Goal: Complete application form

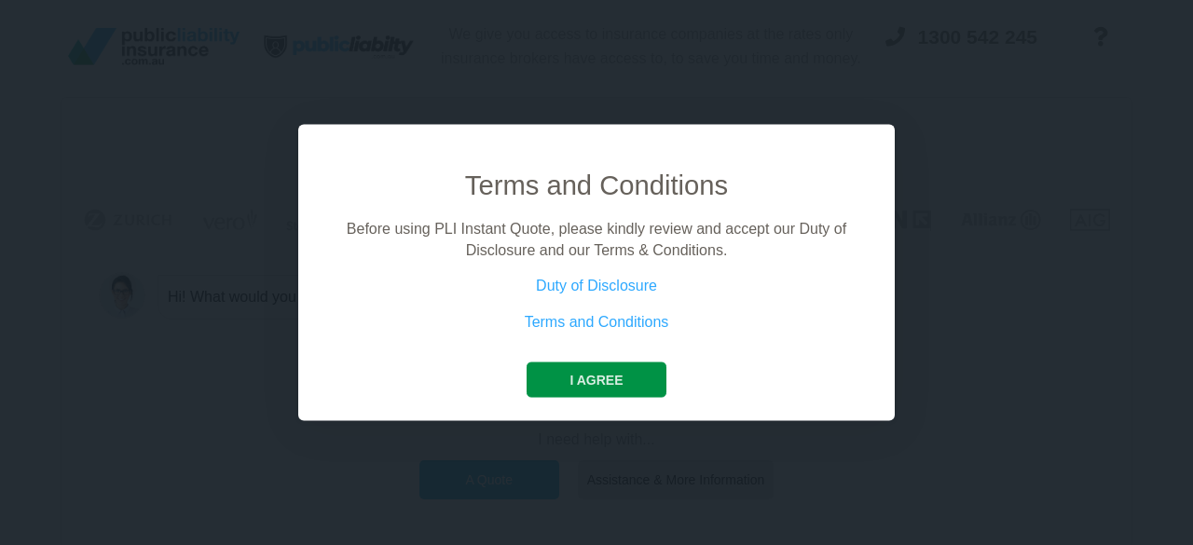
click at [595, 385] on button "I agree" at bounding box center [596, 380] width 139 height 35
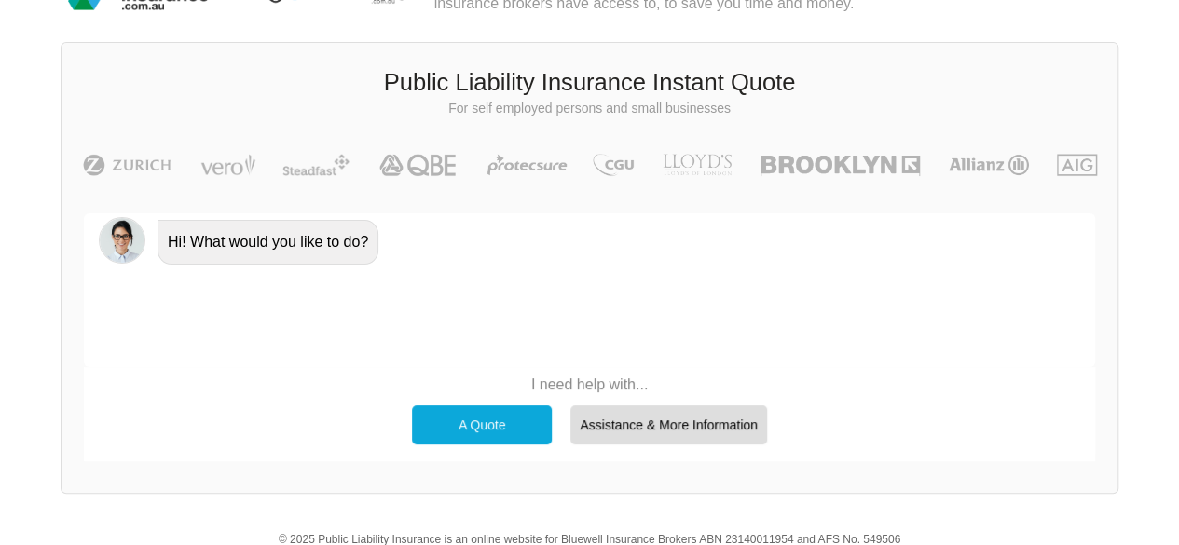
scroll to position [93, 0]
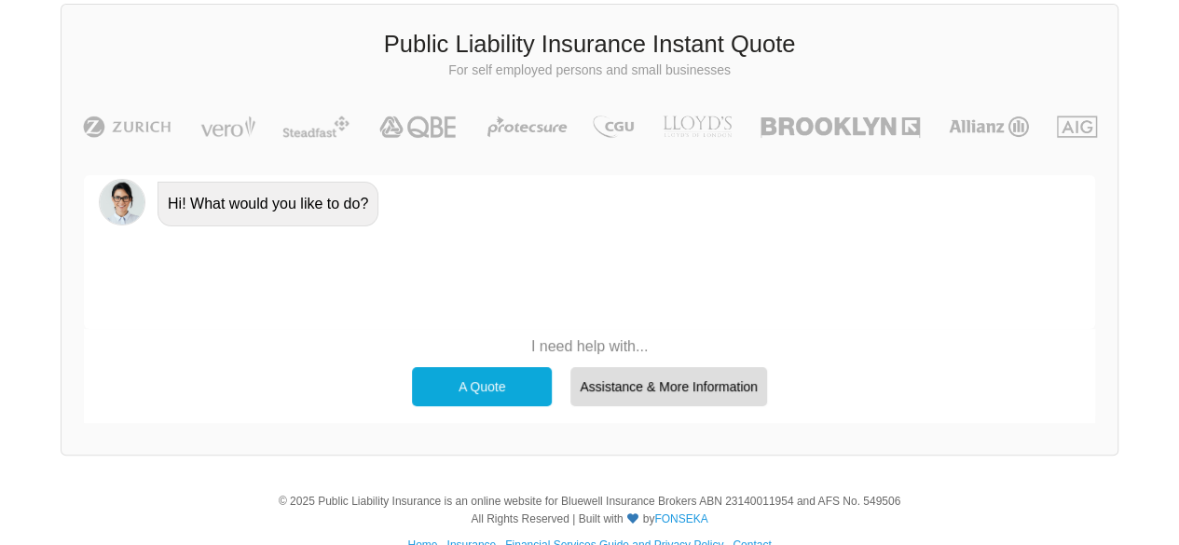
click at [461, 376] on div "A Quote" at bounding box center [482, 386] width 140 height 39
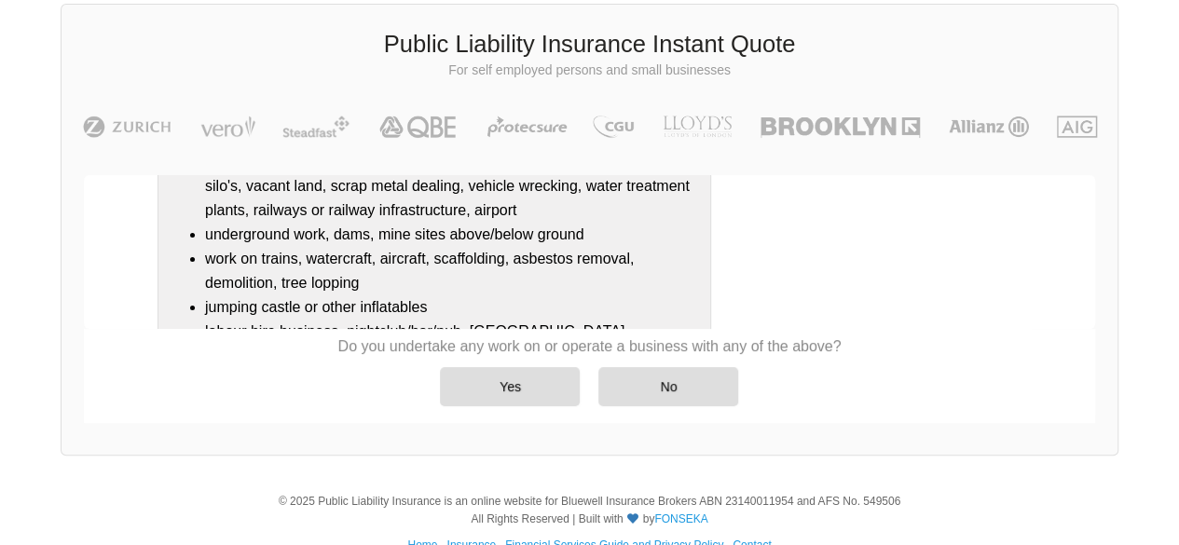
scroll to position [335, 0]
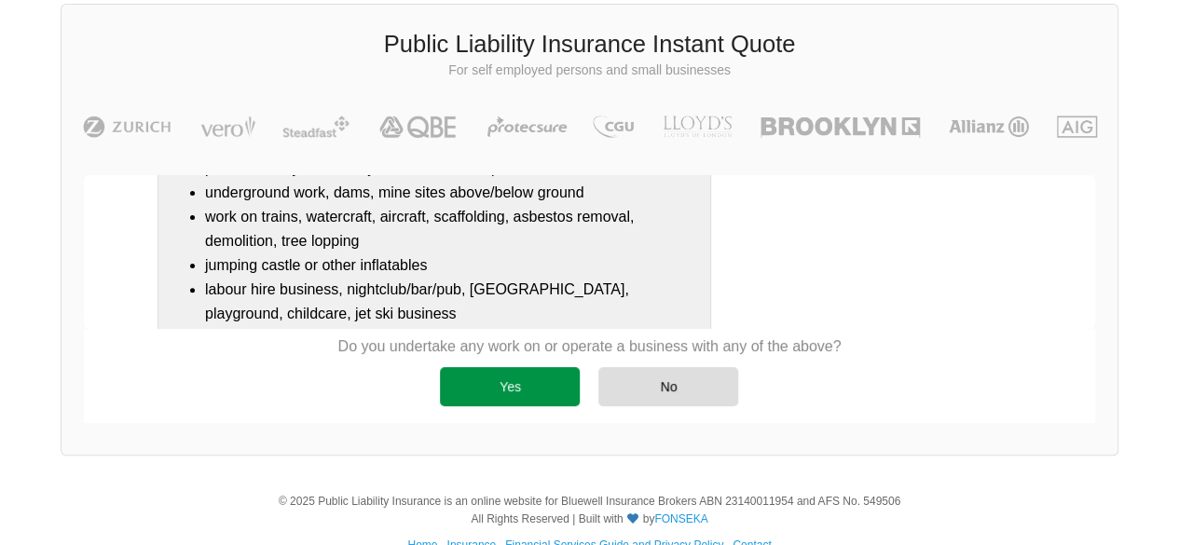
click at [542, 383] on div "Yes" at bounding box center [510, 386] width 140 height 39
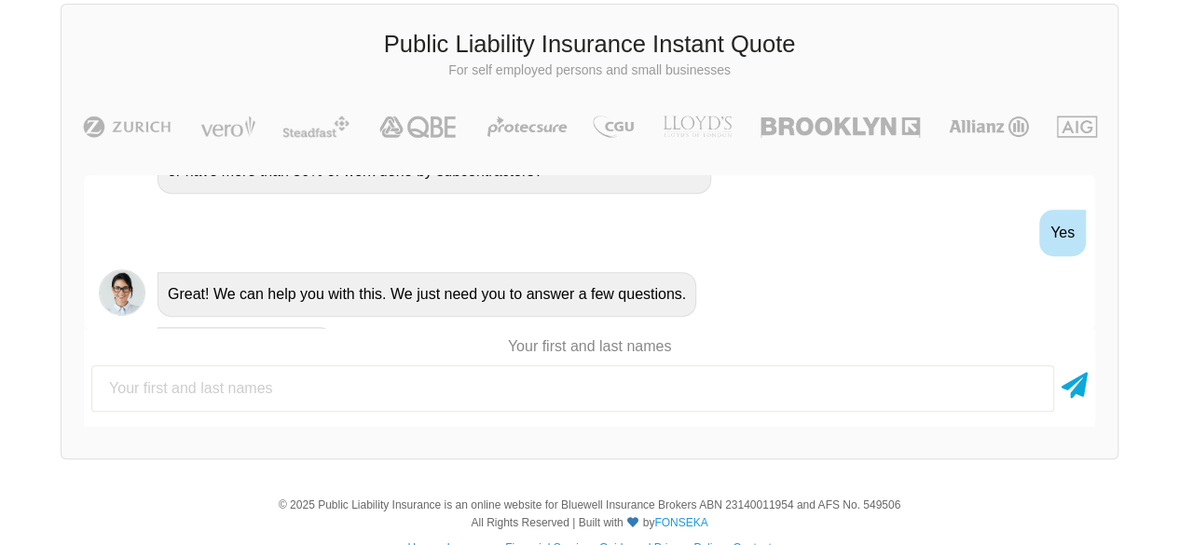
scroll to position [585, 0]
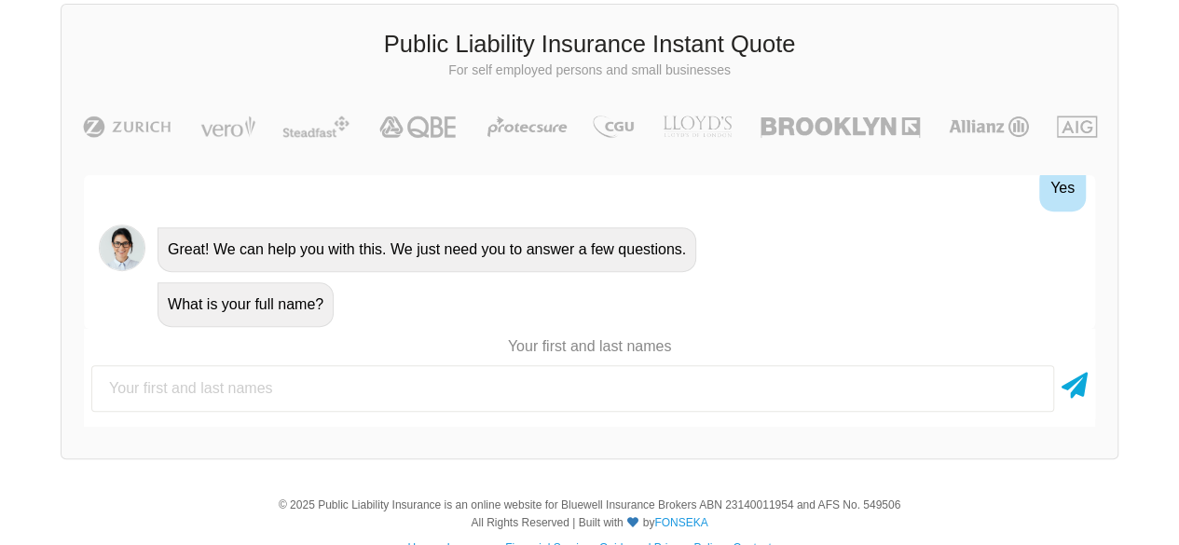
click at [573, 386] on input "text" at bounding box center [572, 388] width 963 height 47
type input "k"
type input "[PERSON_NAME]"
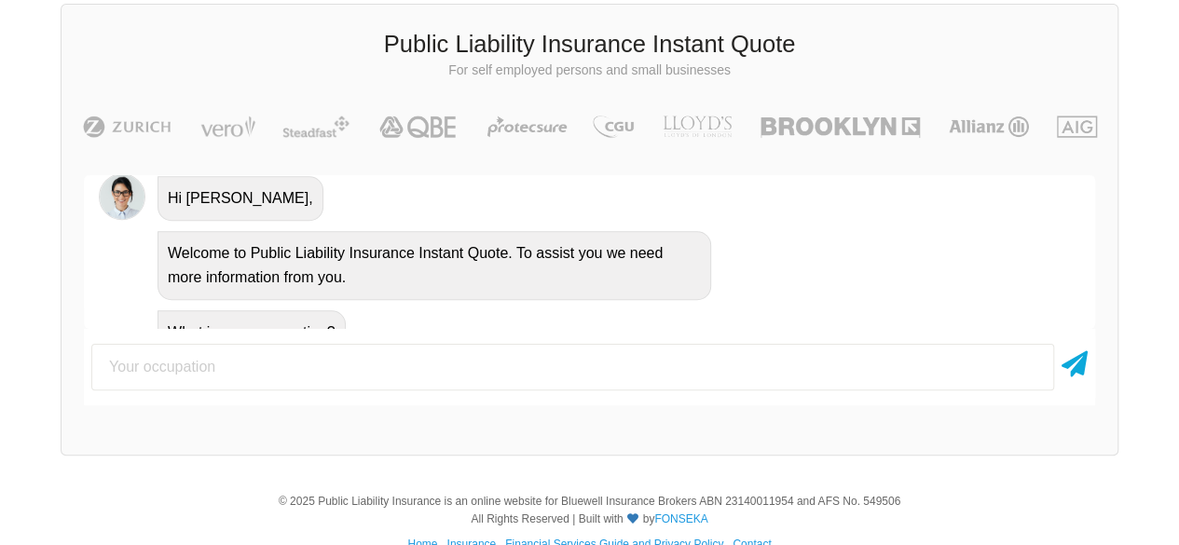
scroll to position [841, 0]
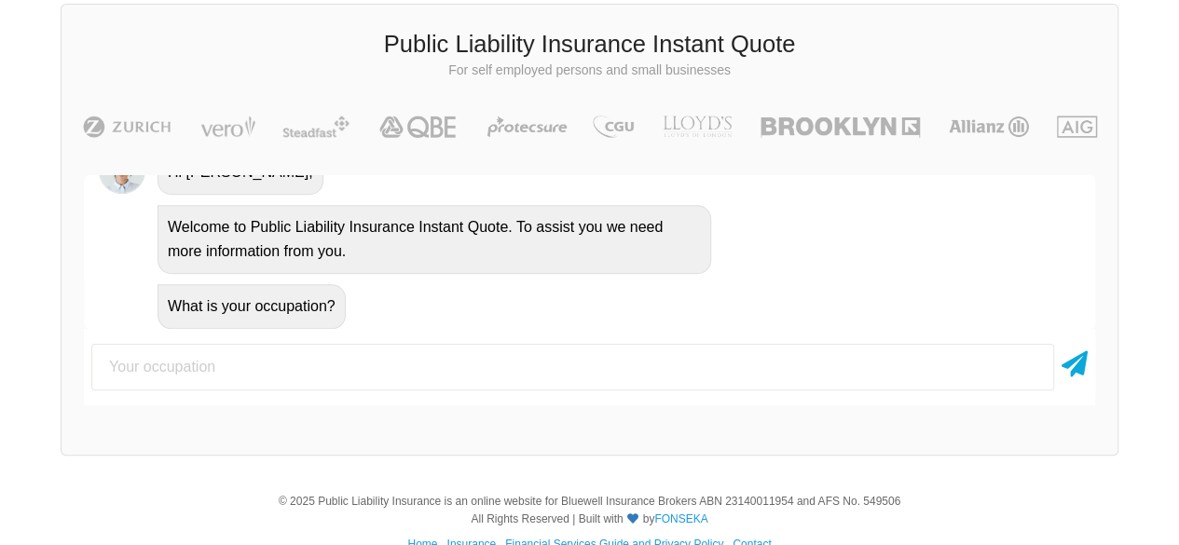
click at [505, 370] on input "text" at bounding box center [572, 367] width 963 height 47
type input "Self Employed"
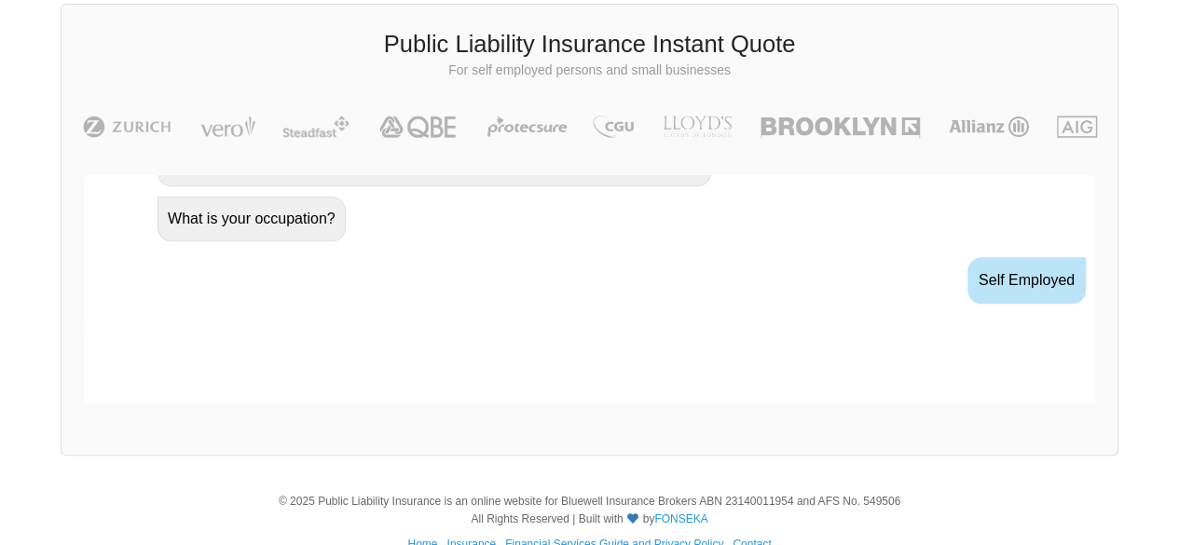
scroll to position [963, 0]
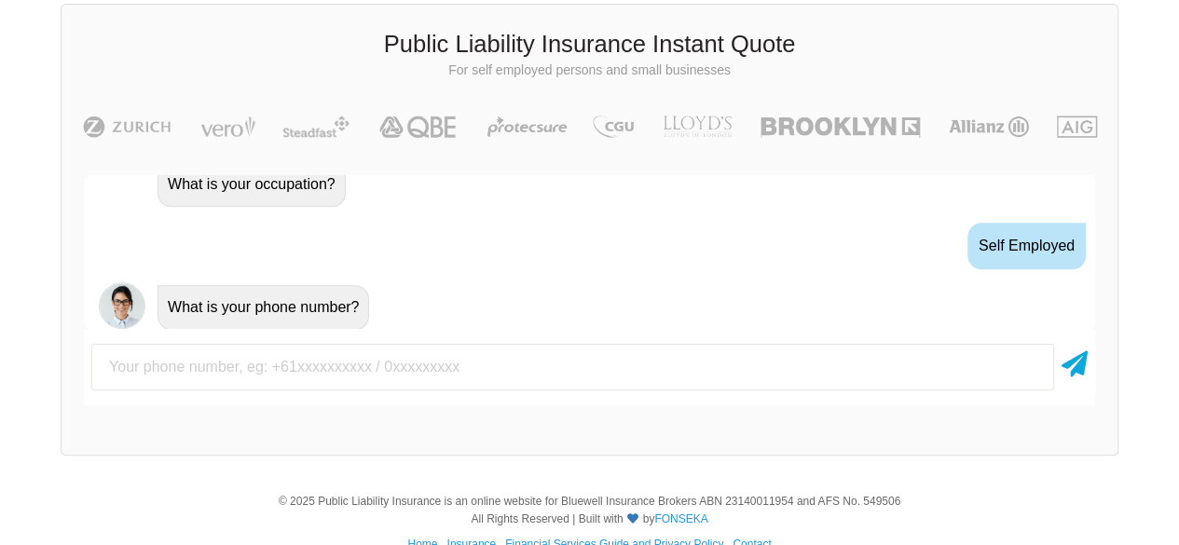
click at [505, 370] on input "text" at bounding box center [572, 367] width 963 height 47
type input "0413754096"
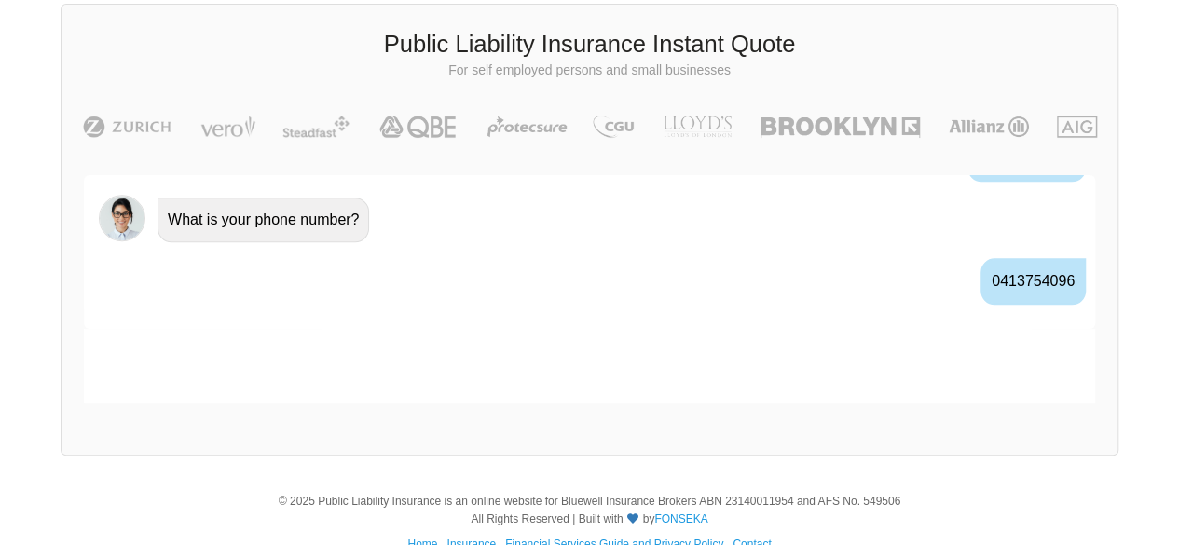
scroll to position [1085, 0]
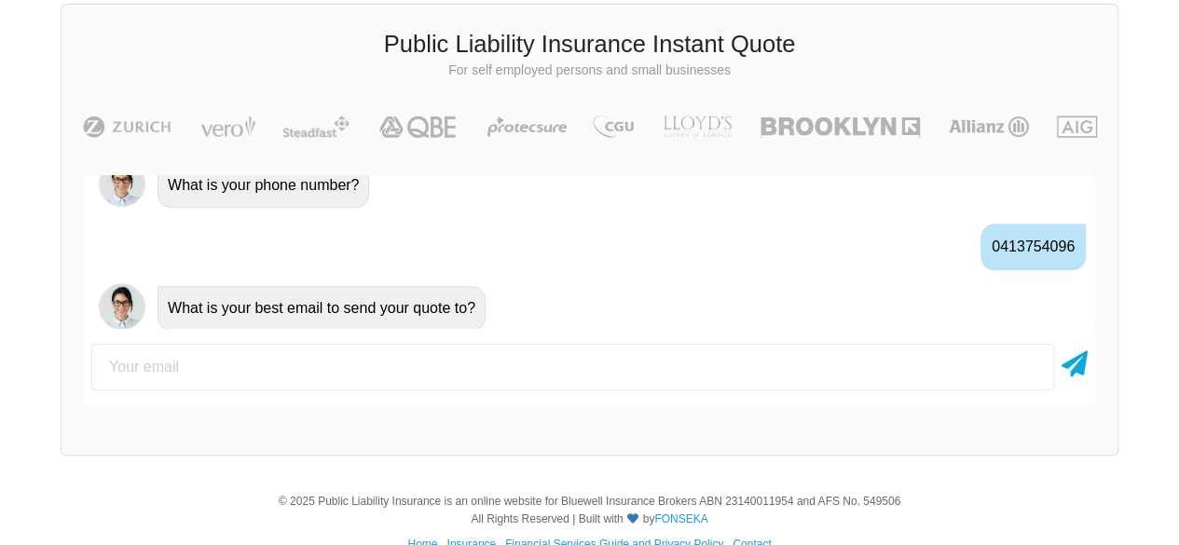
click at [505, 370] on input "email" at bounding box center [572, 367] width 963 height 47
type input "[EMAIL_ADDRESS][DOMAIN_NAME]"
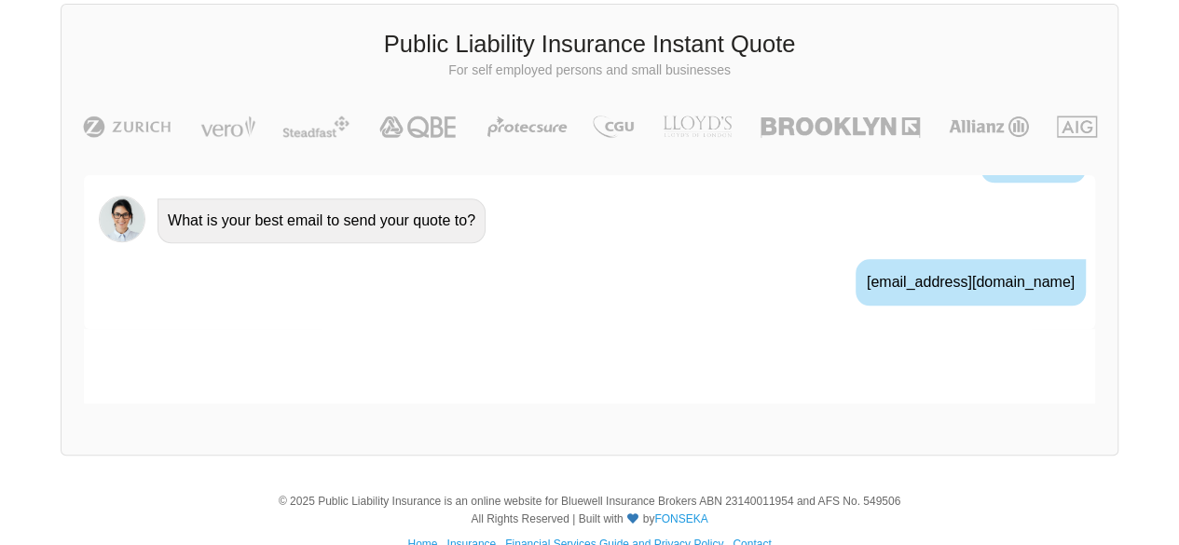
scroll to position [1208, 0]
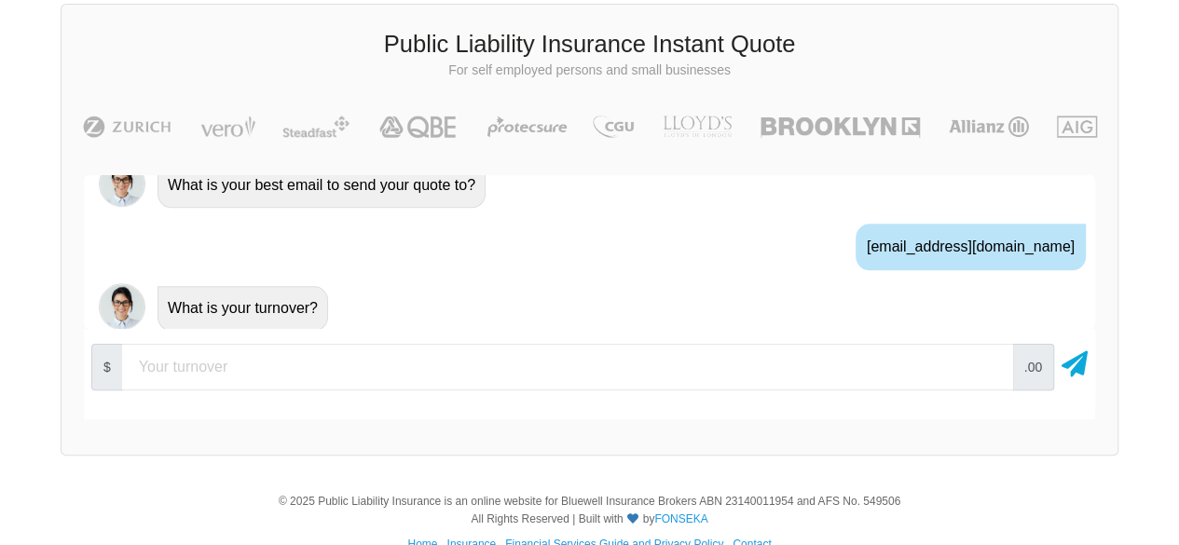
click at [539, 362] on input "number" at bounding box center [567, 367] width 891 height 47
type input "5000"
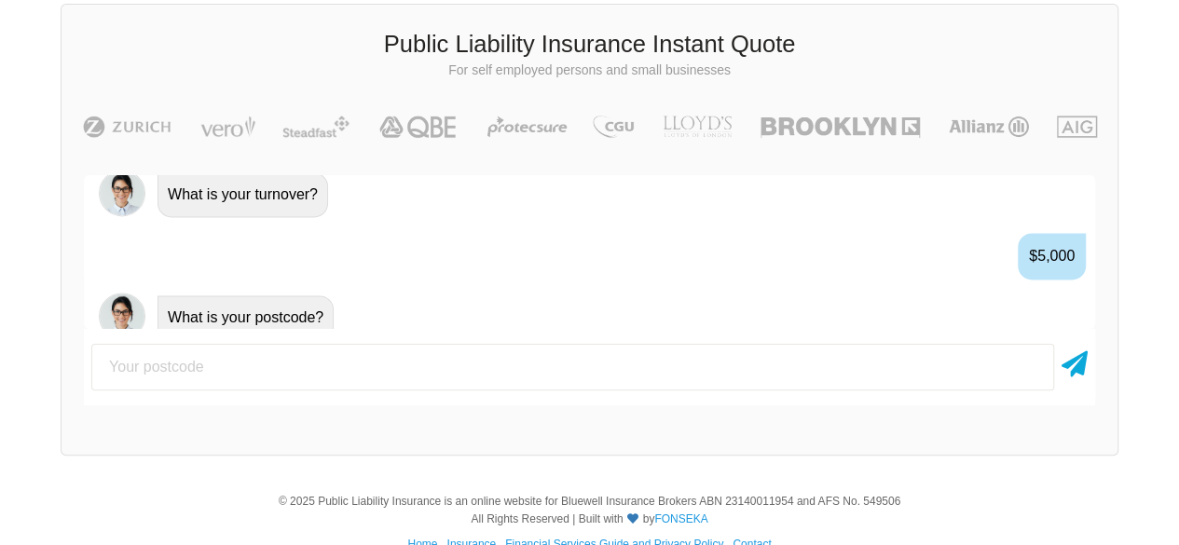
scroll to position [1330, 0]
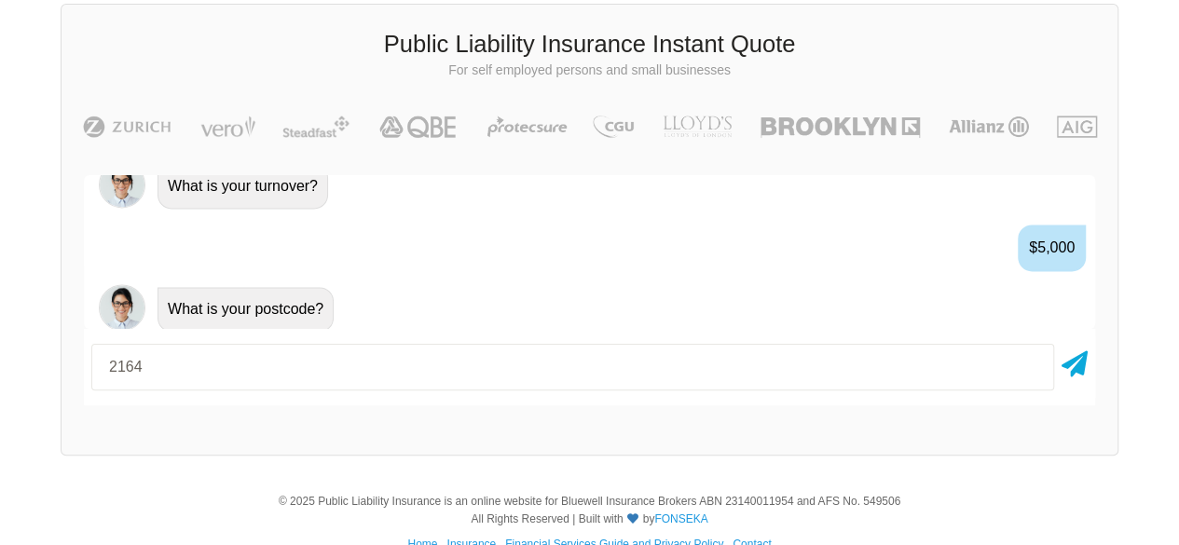
type input "2164"
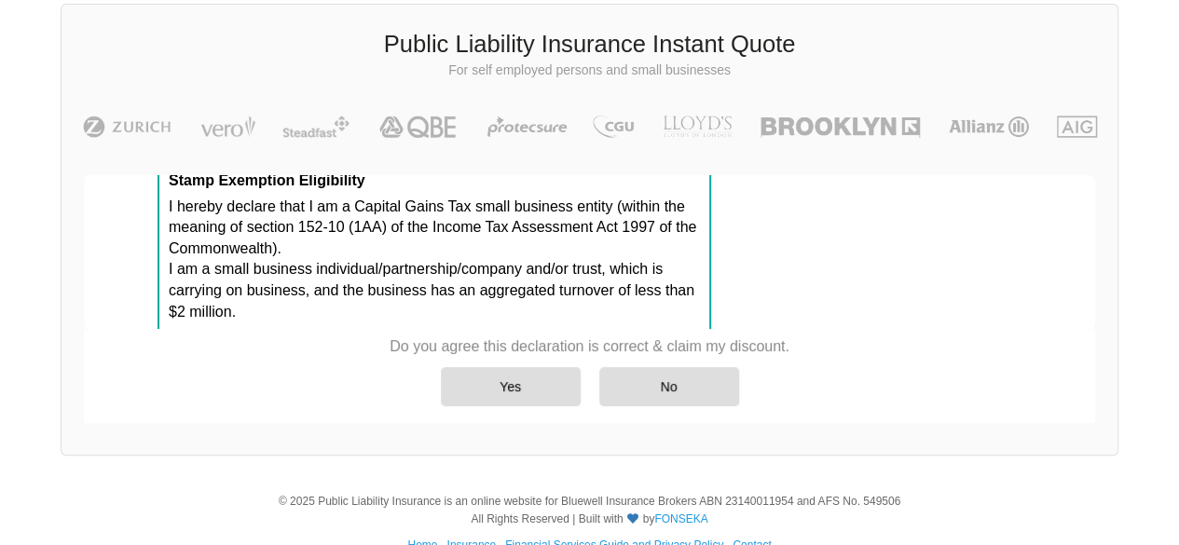
scroll to position [1567, 0]
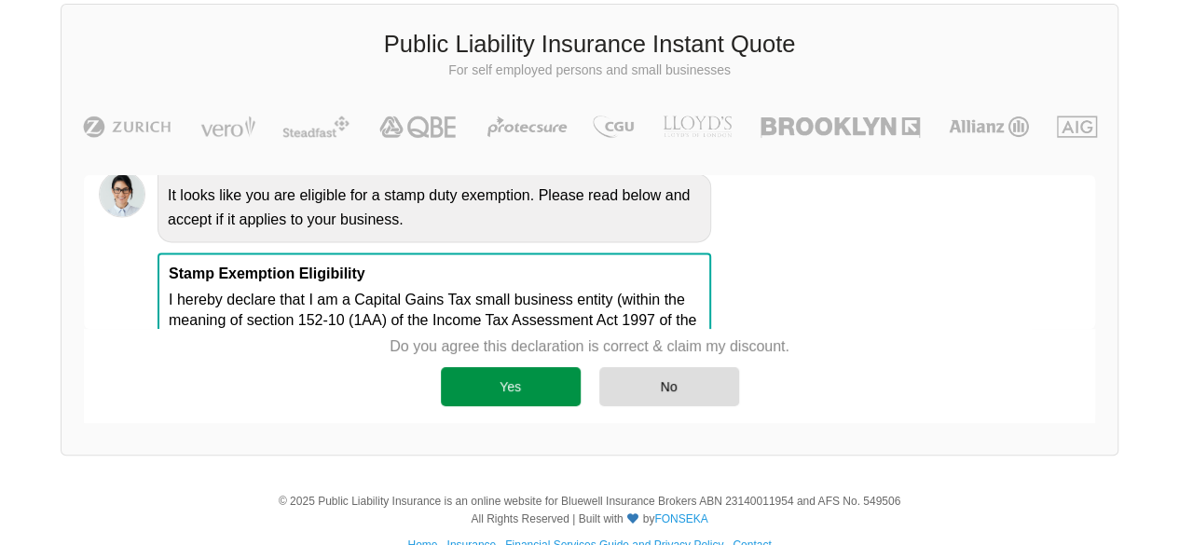
click at [552, 379] on div "Yes" at bounding box center [511, 386] width 140 height 39
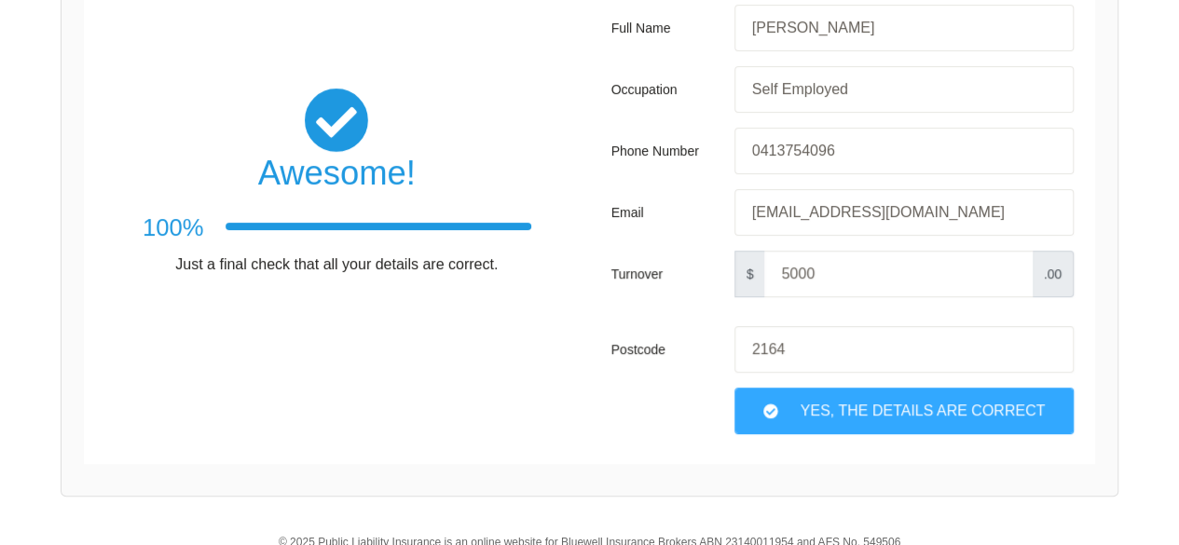
scroll to position [373, 0]
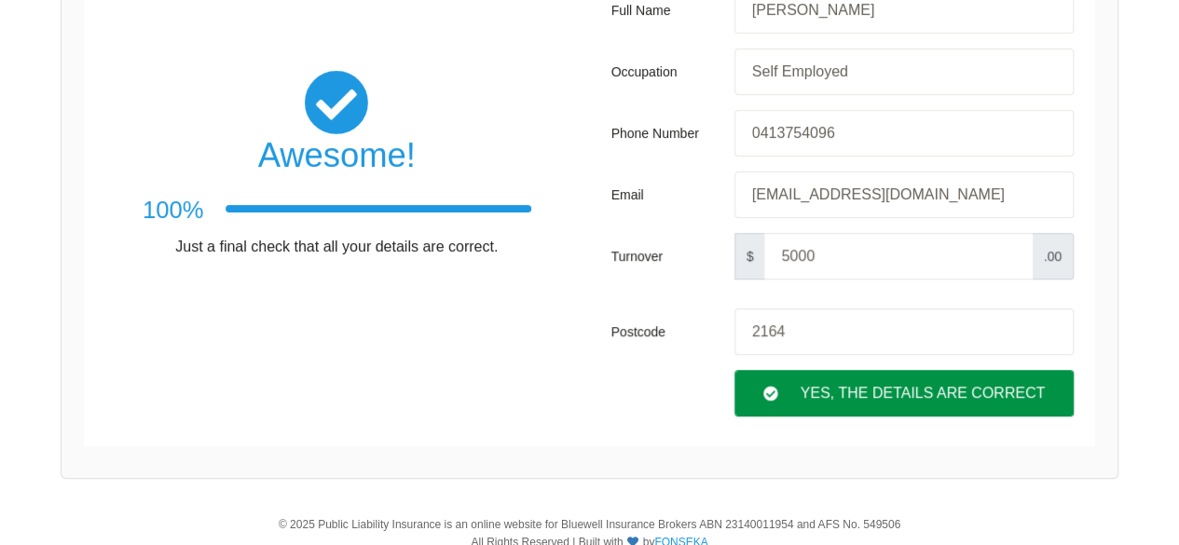
click at [923, 394] on div "Yes, The Details are correct" at bounding box center [903, 393] width 339 height 47
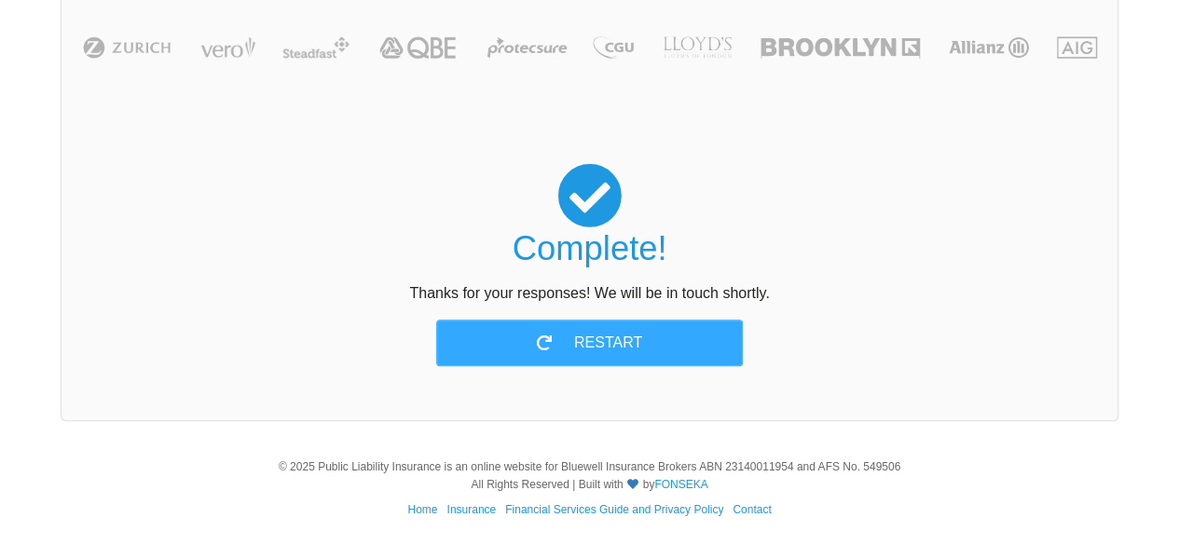
scroll to position [171, 0]
